Goal: Use online tool/utility: Utilize a website feature to perform a specific function

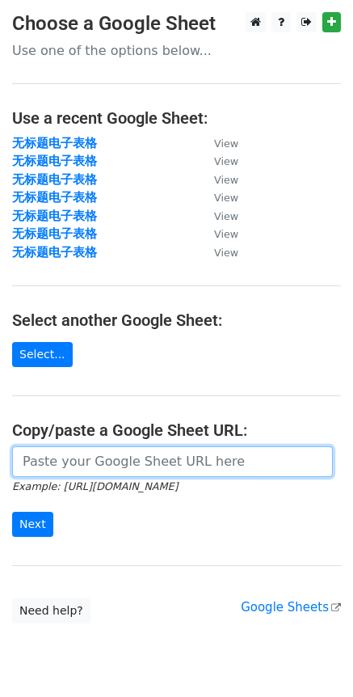
drag, startPoint x: 116, startPoint y: 451, endPoint x: 101, endPoint y: 476, distance: 29.0
click at [116, 451] on input "url" at bounding box center [172, 461] width 321 height 31
paste input "[URL][DOMAIN_NAME]"
type input "[URL][DOMAIN_NAME]"
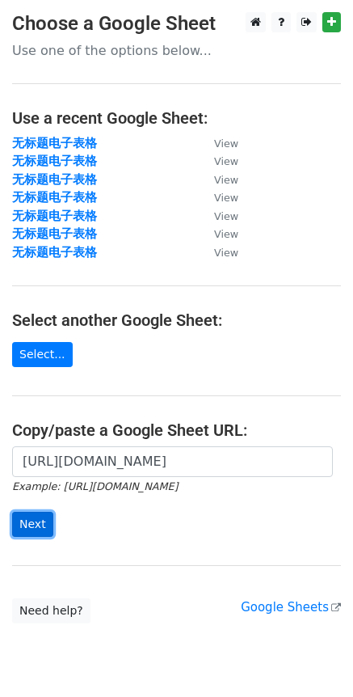
click at [33, 526] on input "Next" at bounding box center [32, 524] width 41 height 25
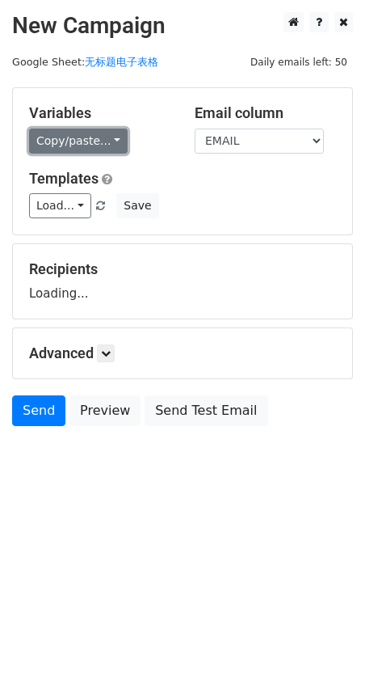
drag, startPoint x: 84, startPoint y: 146, endPoint x: 86, endPoint y: 161, distance: 14.6
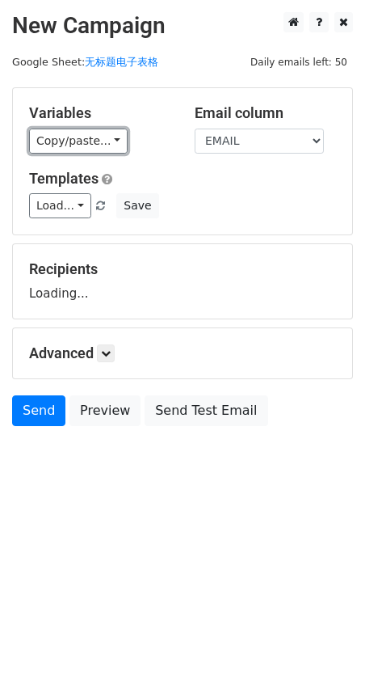
click at [84, 146] on link "Copy/paste..." at bounding box center [78, 141] width 99 height 25
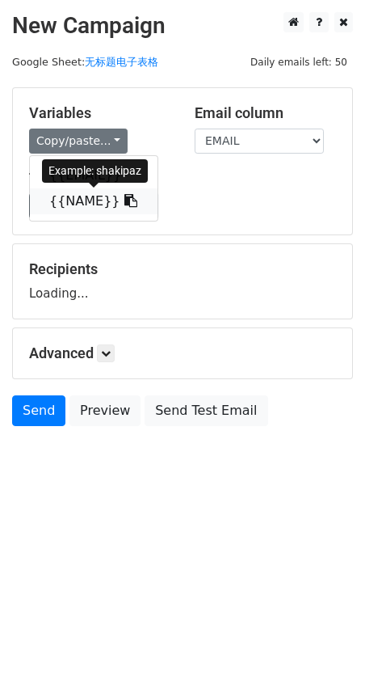
click at [82, 204] on link "{{NAME}}" at bounding box center [94, 201] width 128 height 26
